Goal: Navigation & Orientation: Find specific page/section

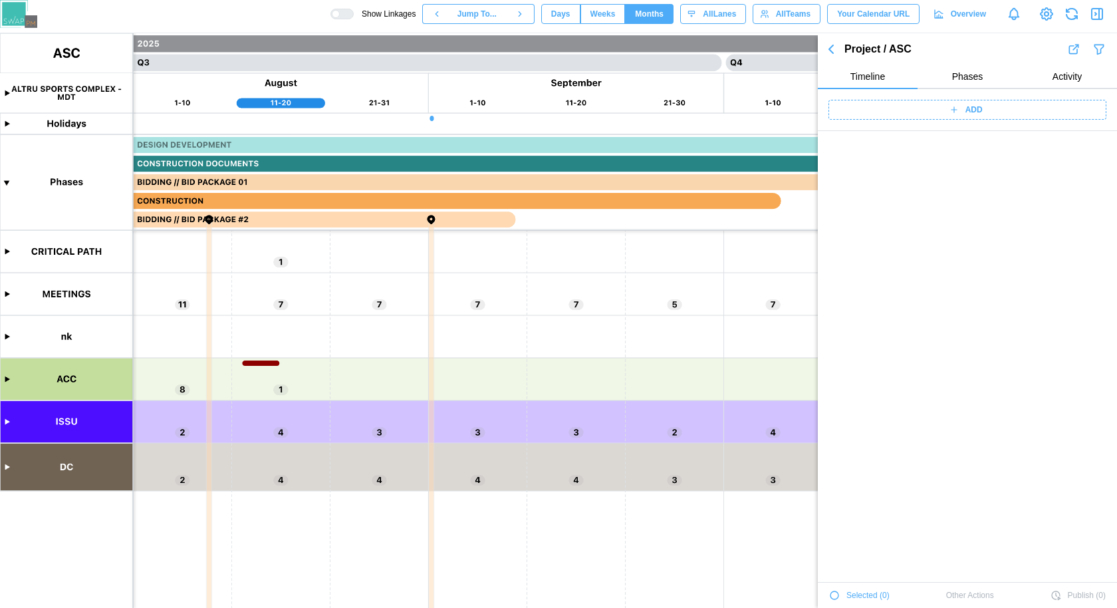
scroll to position [45585, 0]
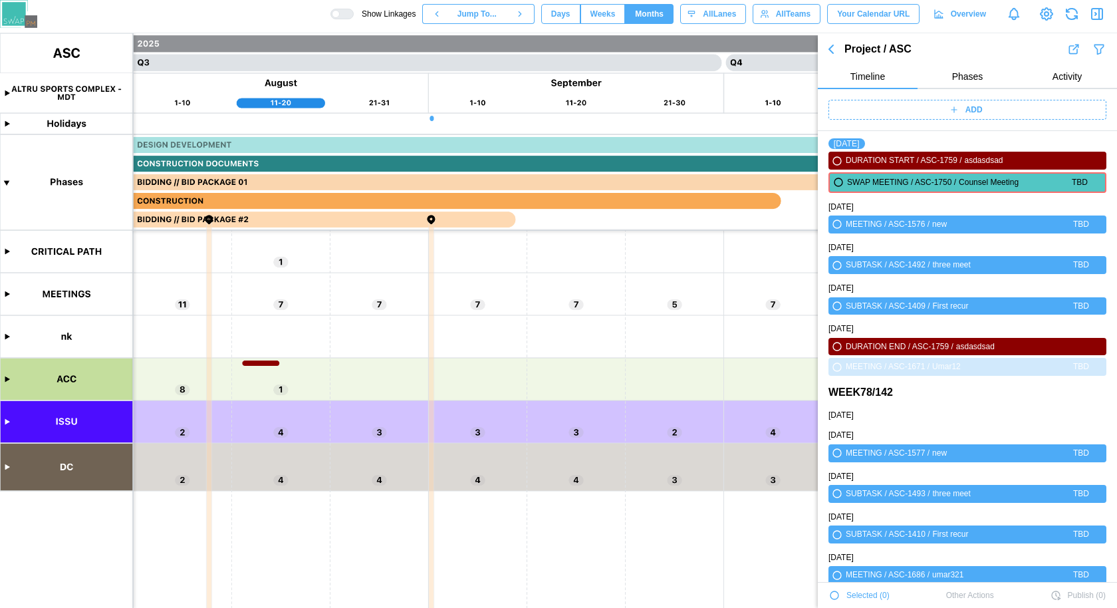
click at [829, 51] on icon "button" at bounding box center [831, 49] width 16 height 16
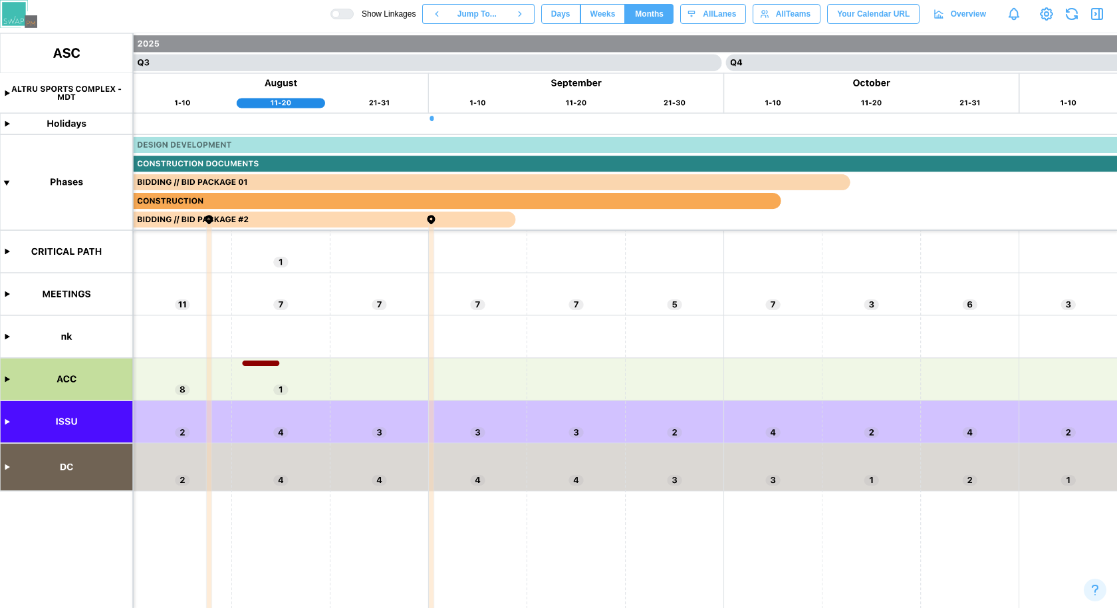
scroll to position [160, 0]
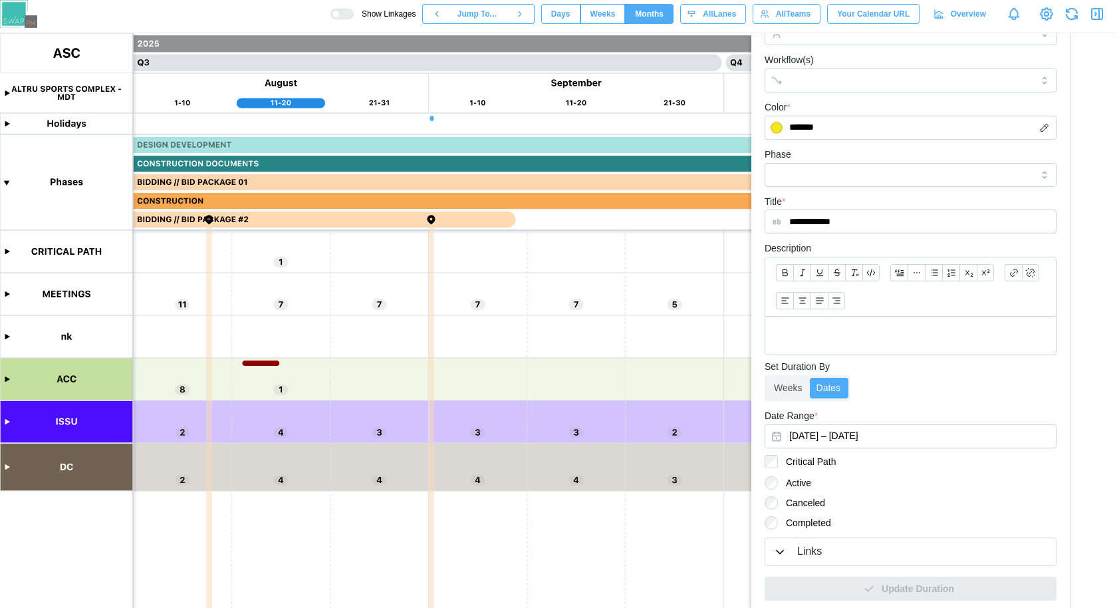
click at [2, 379] on canvas at bounding box center [558, 320] width 1117 height 575
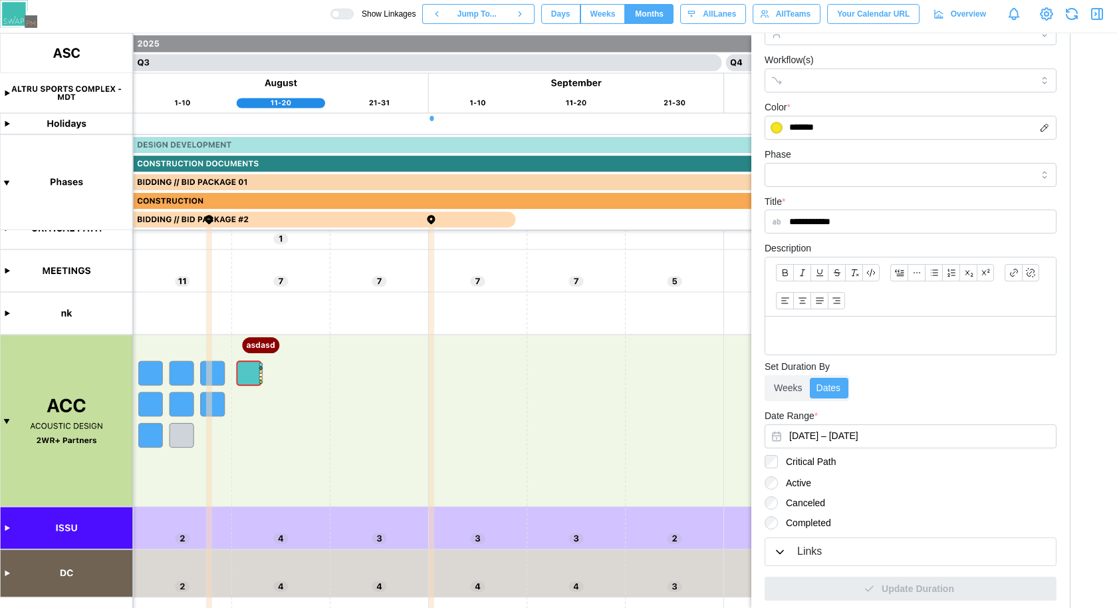
scroll to position [0, 5018]
